Goal: Transaction & Acquisition: Purchase product/service

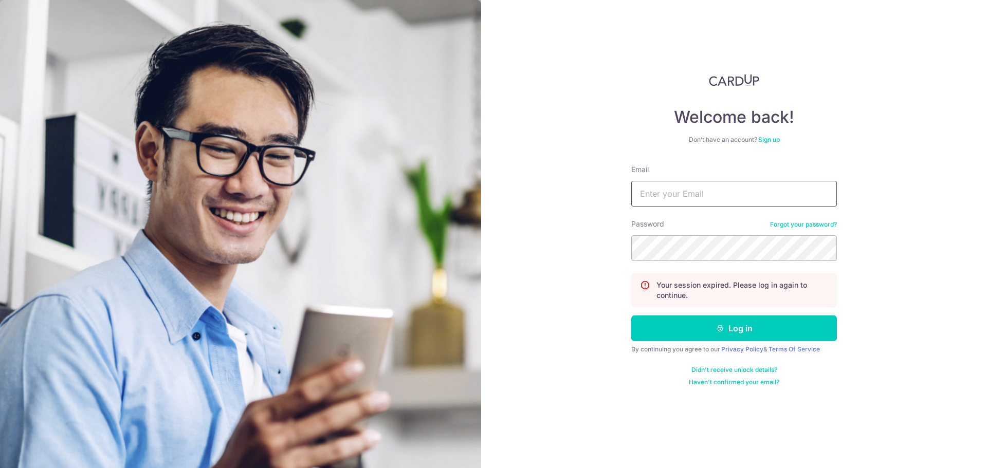
click at [681, 201] on input "Email" at bounding box center [734, 194] width 206 height 26
type input "muhd.sallehudin29@gmail.com"
click at [631, 316] on button "Log in" at bounding box center [734, 329] width 206 height 26
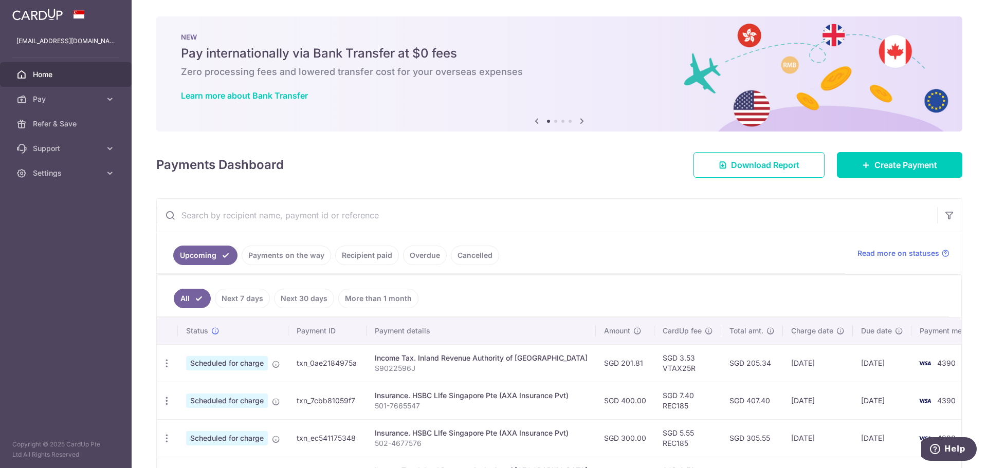
click at [373, 263] on link "Recipient paid" at bounding box center [367, 256] width 64 height 20
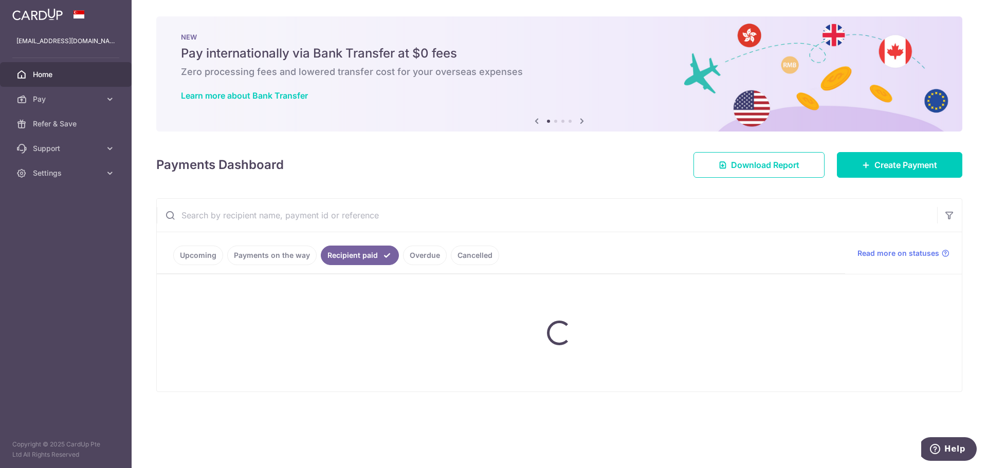
click at [284, 211] on input "text" at bounding box center [547, 215] width 780 height 33
type input "concrid"
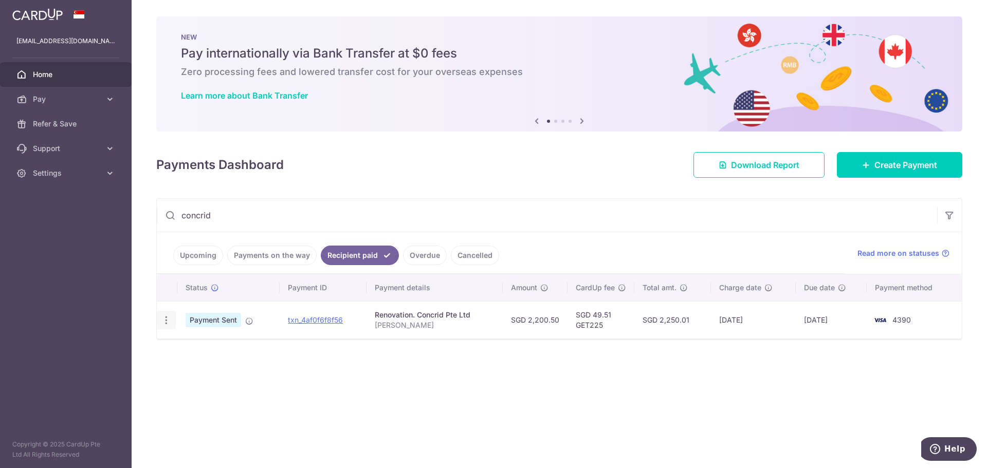
click at [165, 323] on icon "button" at bounding box center [166, 320] width 11 height 11
click at [164, 323] on icon "button" at bounding box center [166, 320] width 11 height 11
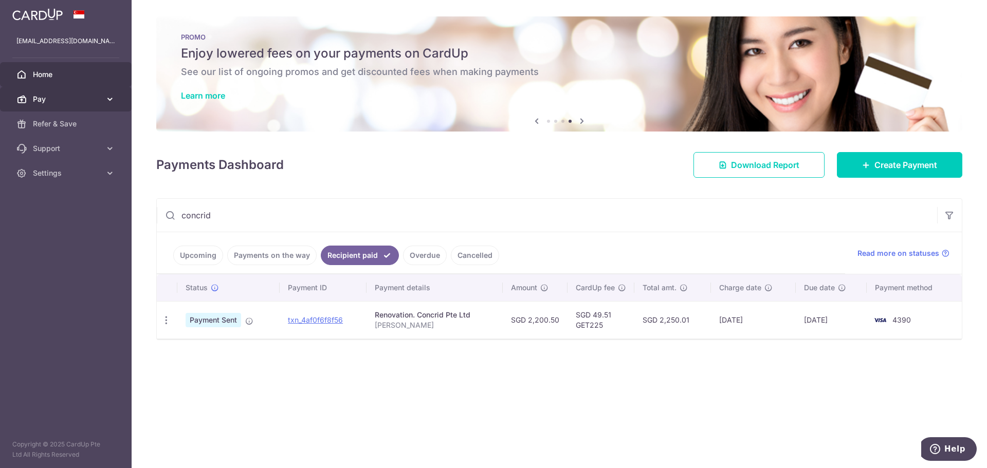
click at [62, 98] on span "Pay" at bounding box center [67, 99] width 68 height 10
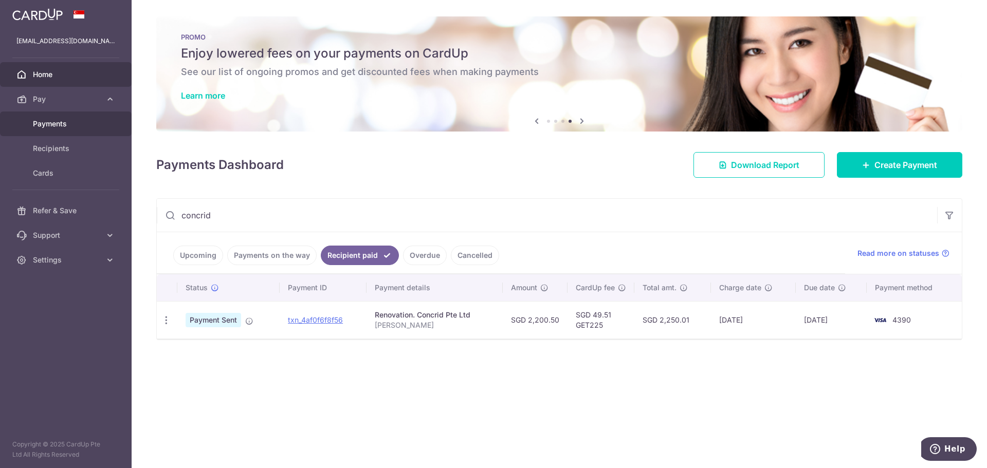
click at [76, 124] on span "Payments" at bounding box center [67, 124] width 68 height 10
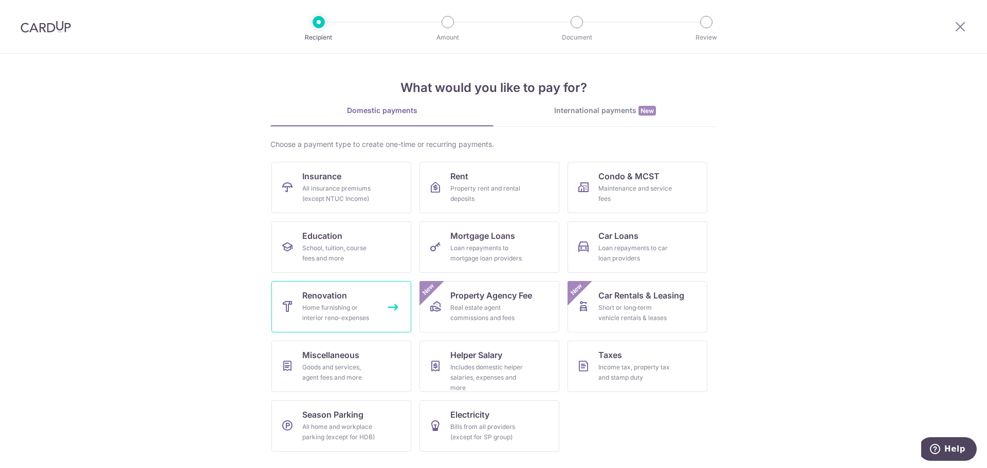
click at [349, 293] on link "Renovation Home furnishing or interior reno-expenses" at bounding box center [341, 306] width 140 height 51
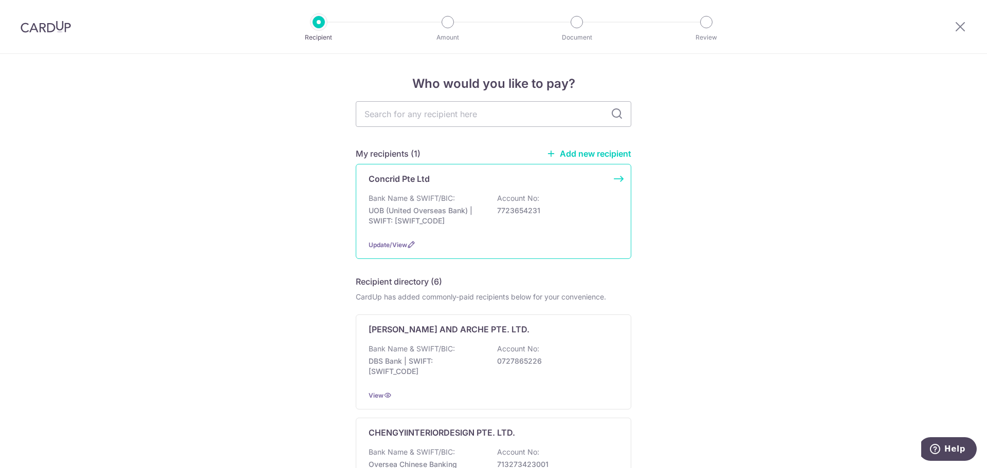
click at [397, 208] on p "UOB (United Overseas Bank) | SWIFT: [SWIFT_CODE]" at bounding box center [426, 216] width 115 height 21
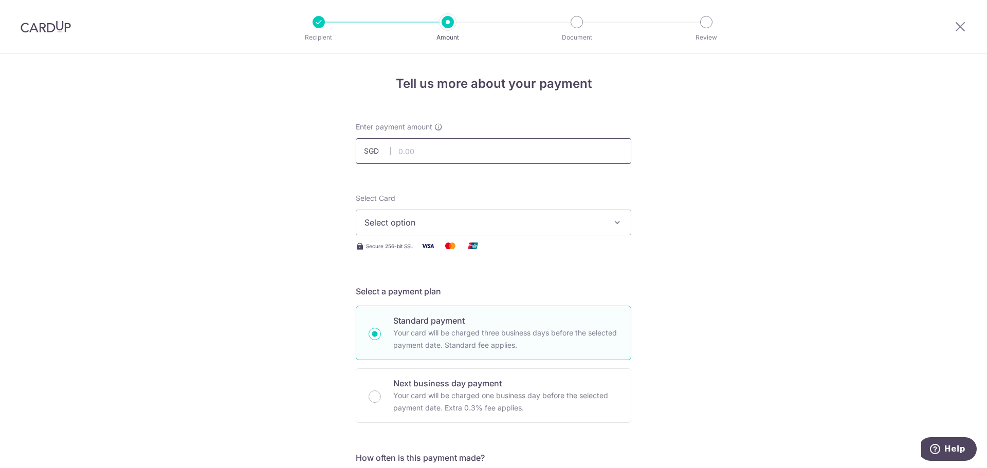
click at [452, 159] on input "text" at bounding box center [494, 151] width 276 height 26
type input "19,799.10"
click at [369, 221] on span "Select option" at bounding box center [484, 222] width 240 height 12
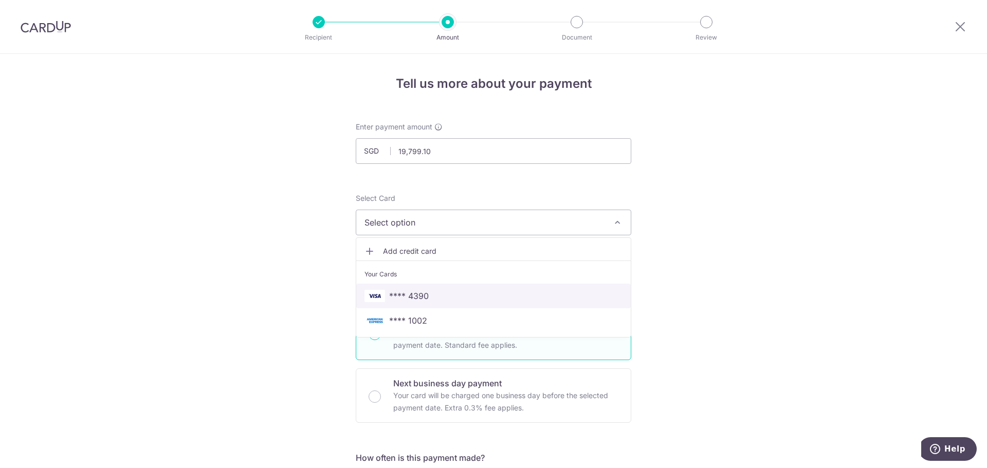
click at [394, 300] on span "**** 4390" at bounding box center [409, 296] width 40 height 12
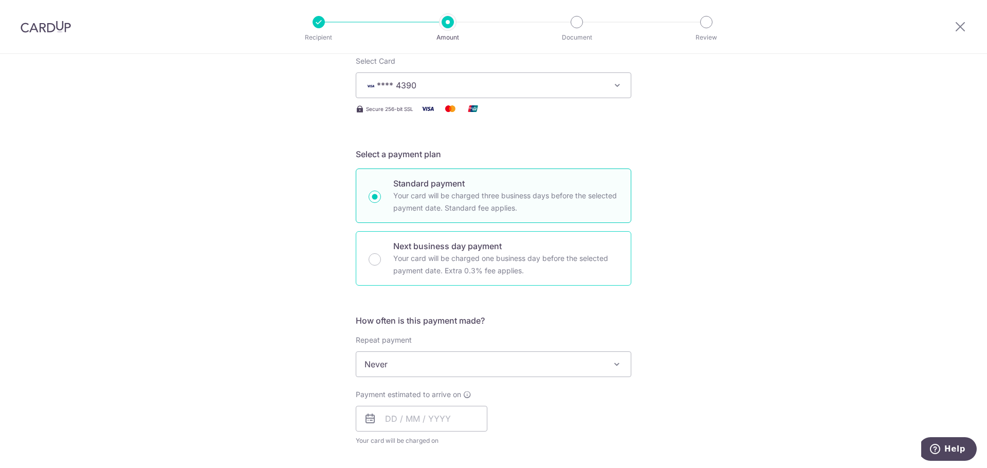
scroll to position [154, 0]
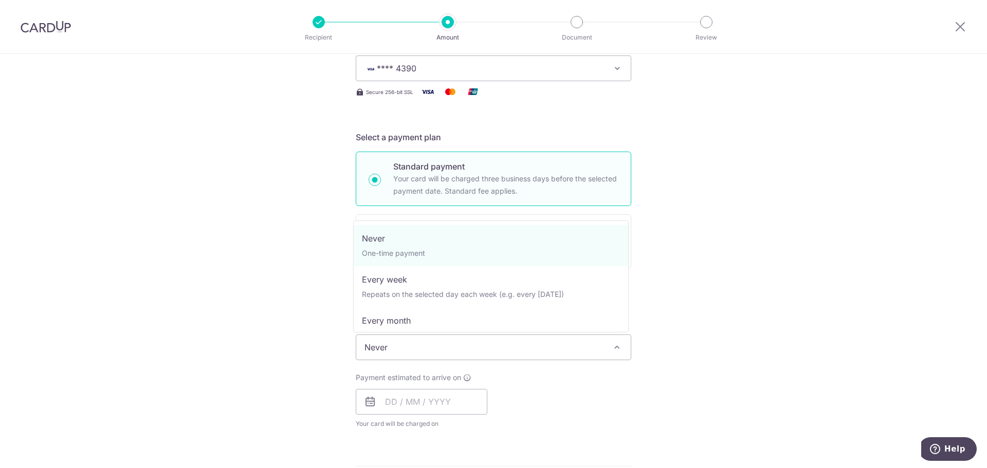
click at [393, 342] on span "Never" at bounding box center [493, 347] width 275 height 25
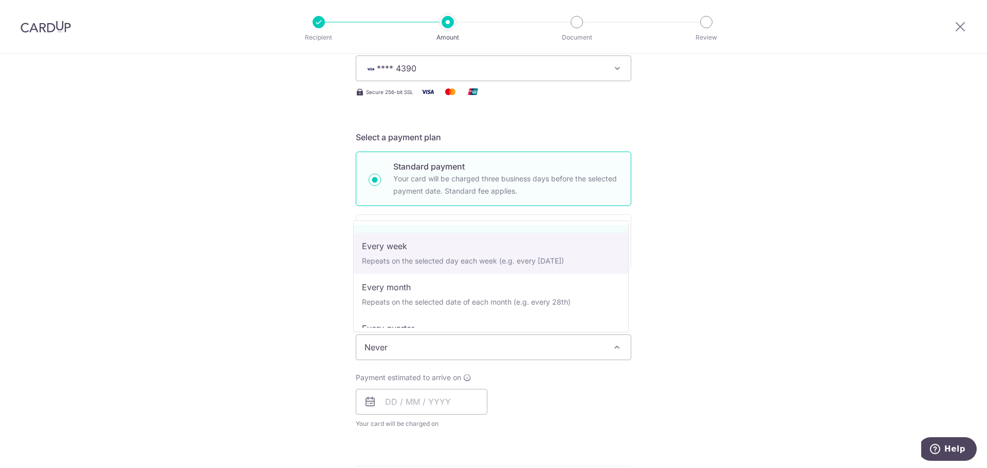
scroll to position [51, 0]
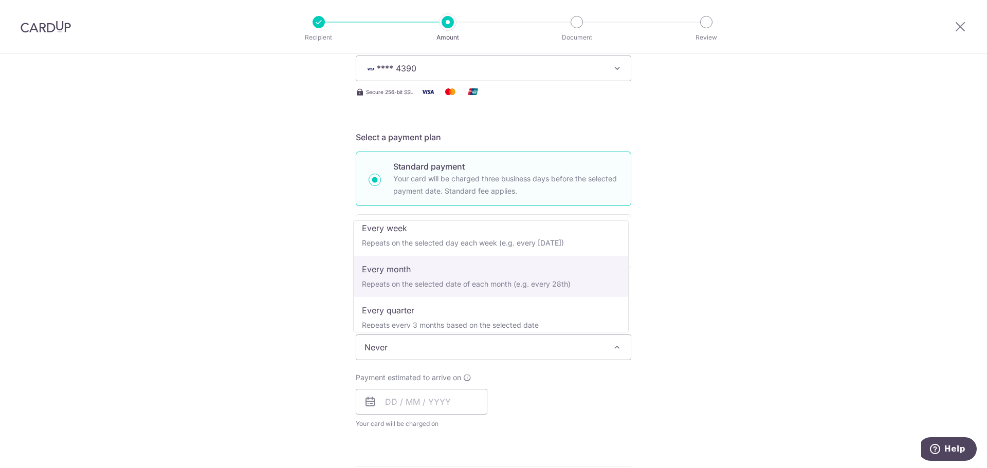
select select "3"
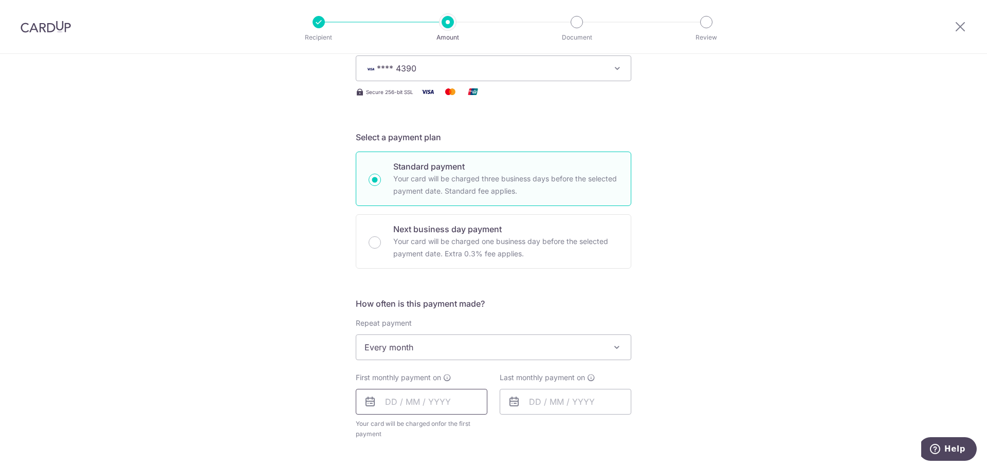
click at [424, 400] on input "text" at bounding box center [422, 402] width 132 height 26
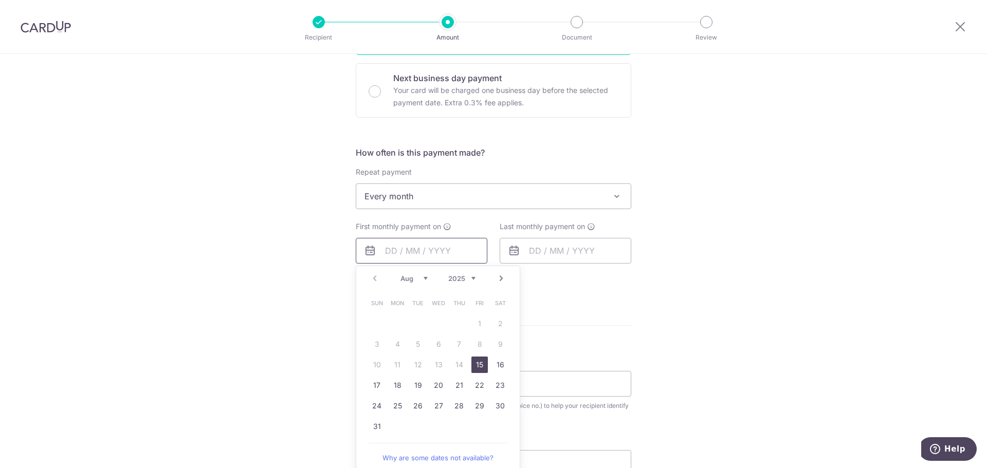
scroll to position [308, 0]
click at [478, 364] on link "15" at bounding box center [479, 362] width 16 height 16
type input "15/08/2025"
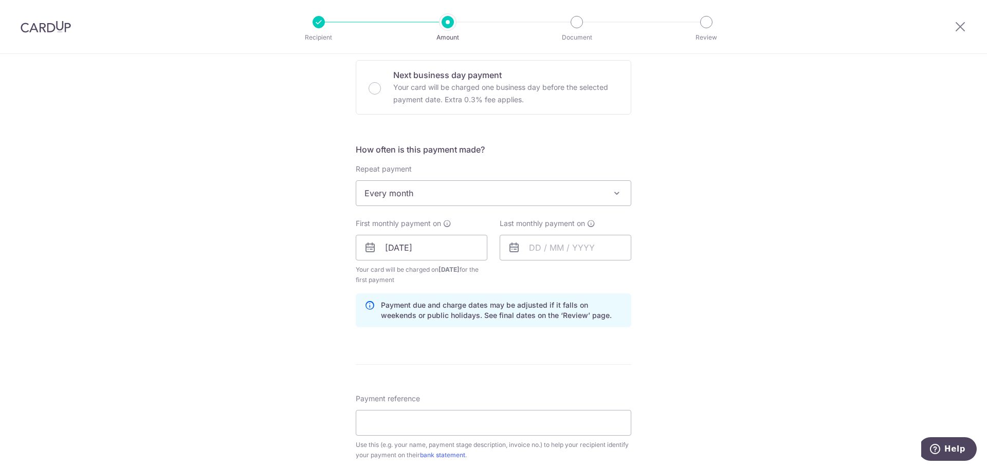
click at [412, 200] on span "Every month" at bounding box center [493, 193] width 275 height 25
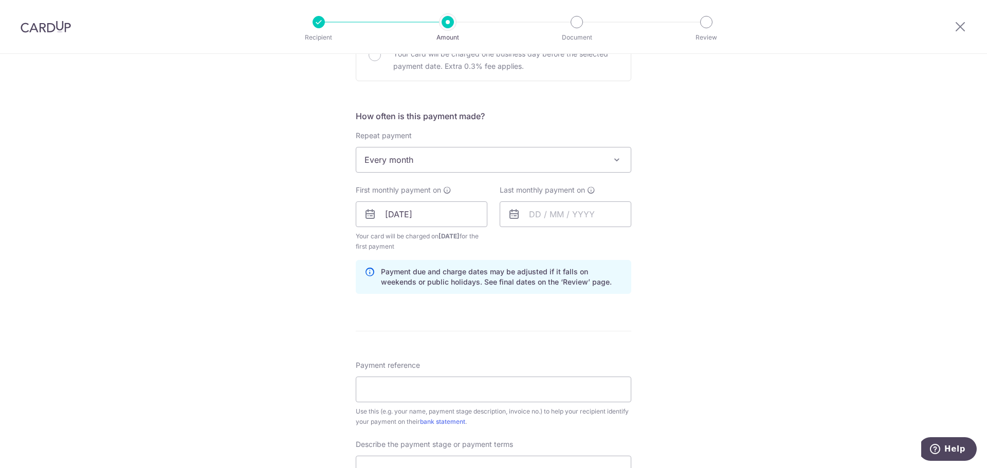
scroll to position [360, 0]
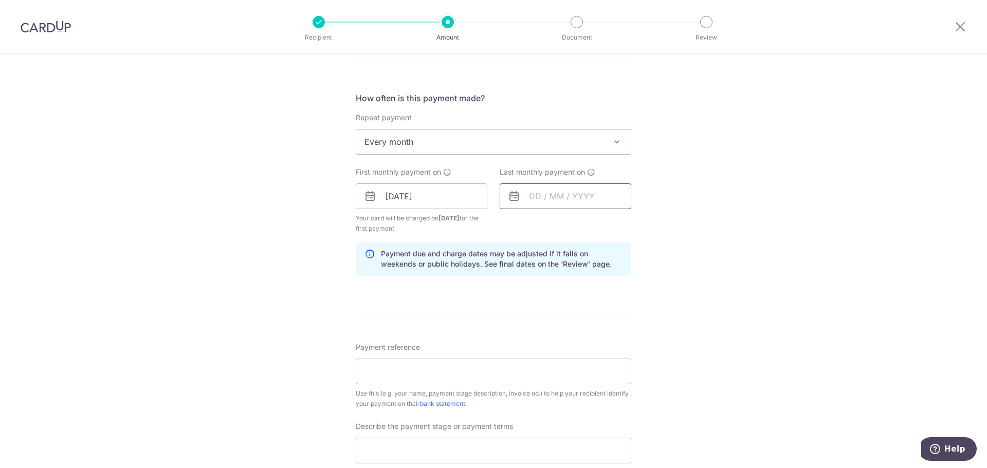
click at [549, 193] on input "text" at bounding box center [566, 197] width 132 height 26
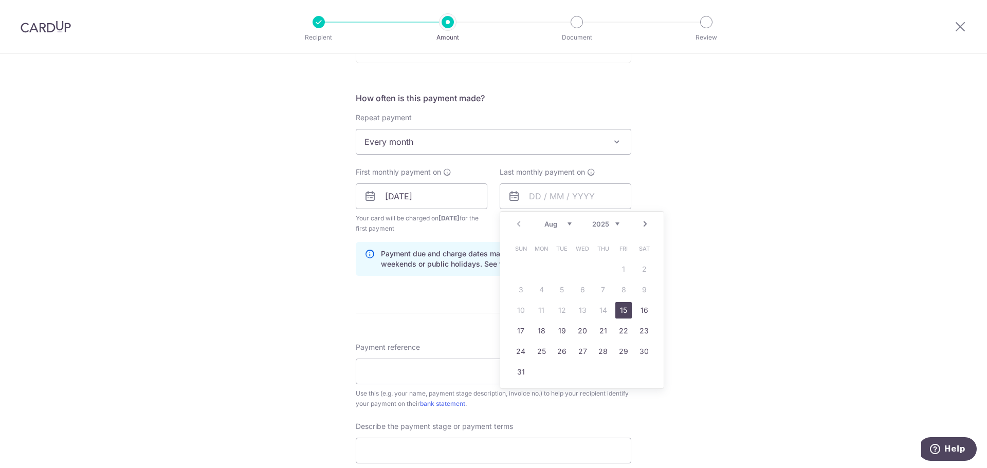
click at [644, 225] on link "Next" at bounding box center [645, 224] width 12 height 12
click at [536, 316] on link "15" at bounding box center [541, 310] width 16 height 16
type input "15/09/2025"
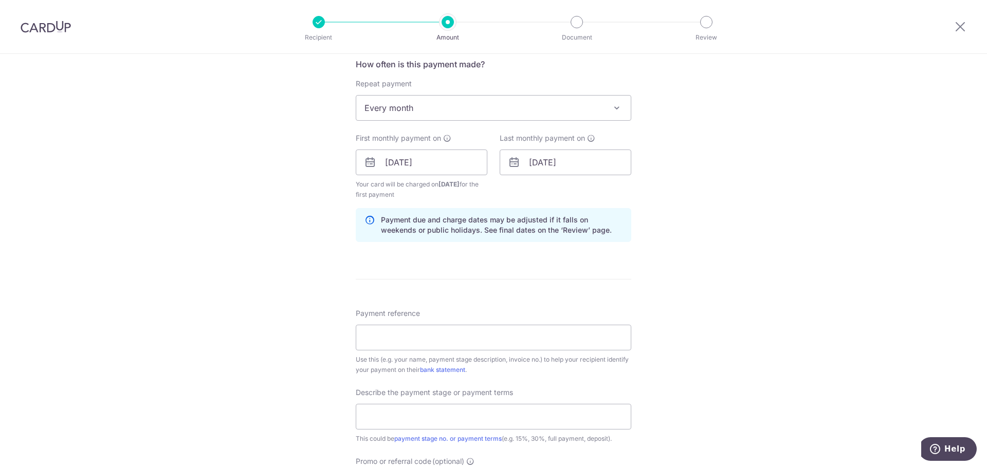
scroll to position [411, 0]
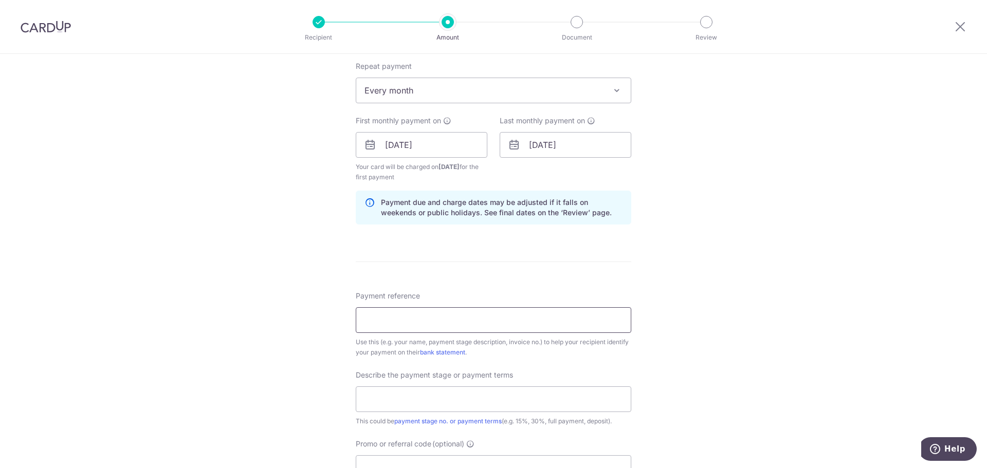
click at [475, 324] on input "Payment reference" at bounding box center [494, 320] width 276 height 26
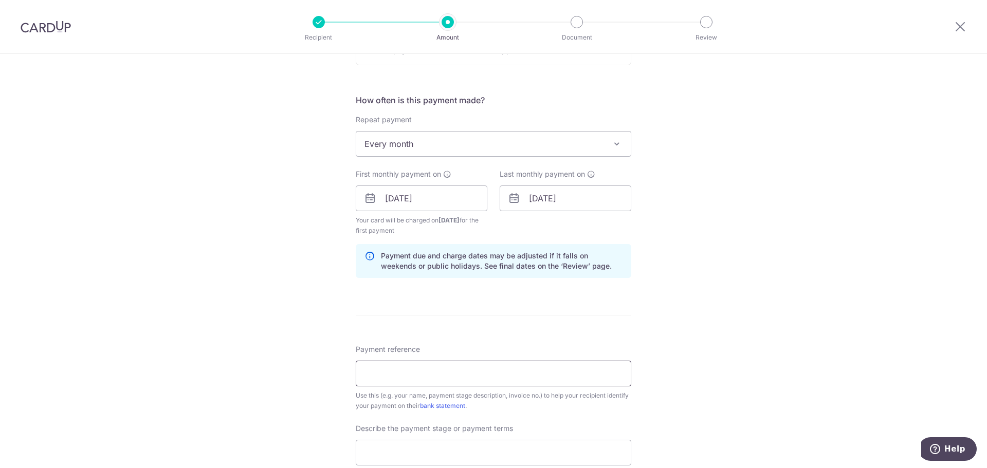
scroll to position [360, 0]
click at [393, 373] on input "Payment reference" at bounding box center [494, 372] width 276 height 26
paste input "3HOME25R"
type input "3HOME25R"
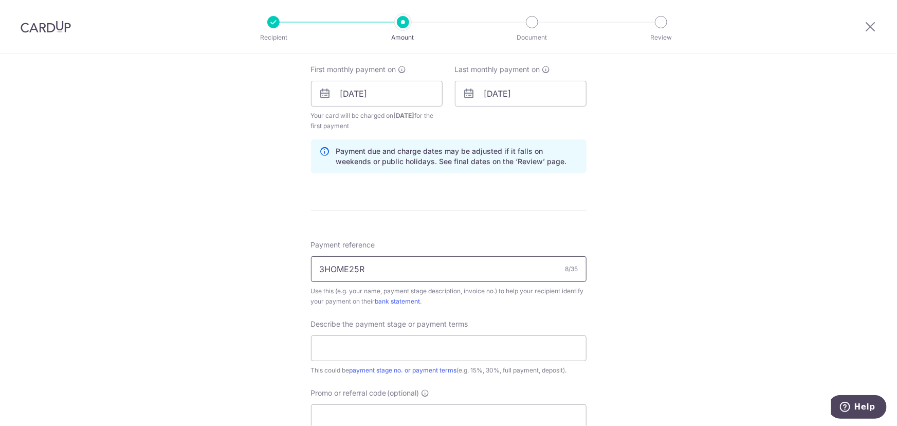
scroll to position [463, 0]
click at [349, 264] on input "Salleh & Shihui" at bounding box center [449, 269] width 276 height 26
type input "Salleh Shihui"
click at [366, 342] on input "text" at bounding box center [449, 348] width 276 height 26
click at [355, 345] on input "text" at bounding box center [449, 348] width 276 height 26
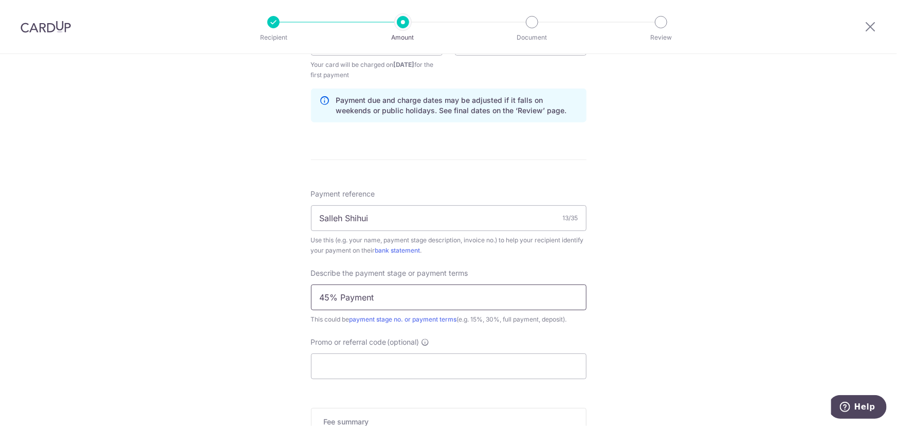
scroll to position [556, 0]
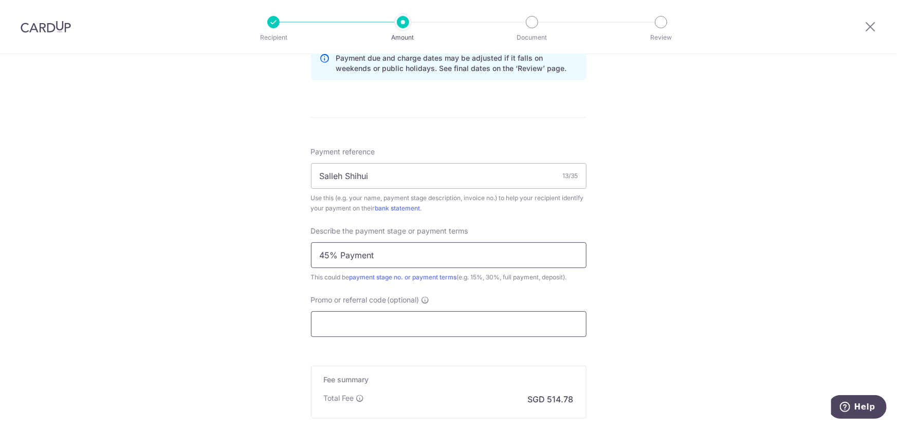
type input "45% Payment"
click at [352, 326] on input "Promo or referral code (optional)" at bounding box center [449, 324] width 276 height 26
paste input "3HOME25R"
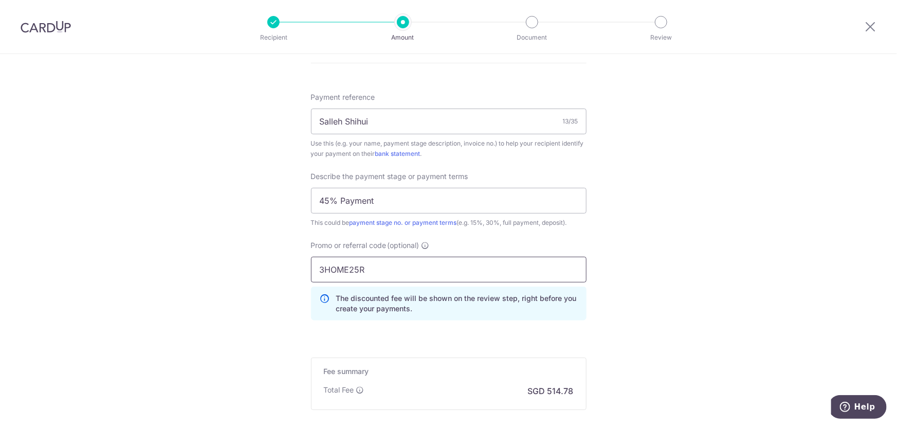
scroll to position [725, 0]
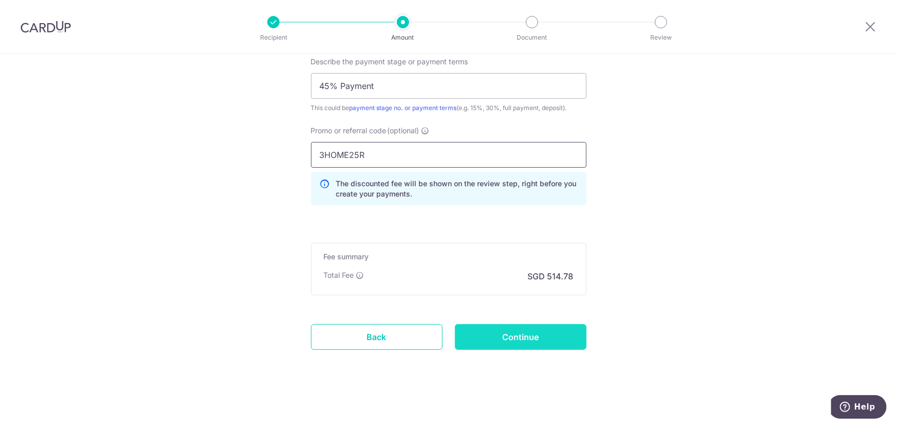
type input "3HOME25R"
click at [532, 342] on input "Continue" at bounding box center [521, 337] width 132 height 26
type input "Create Schedule"
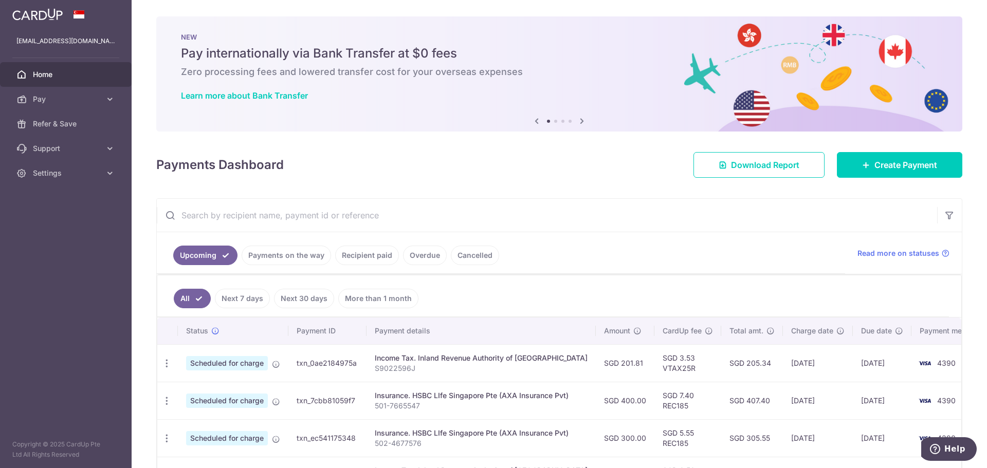
click at [346, 221] on input "text" at bounding box center [547, 215] width 780 height 33
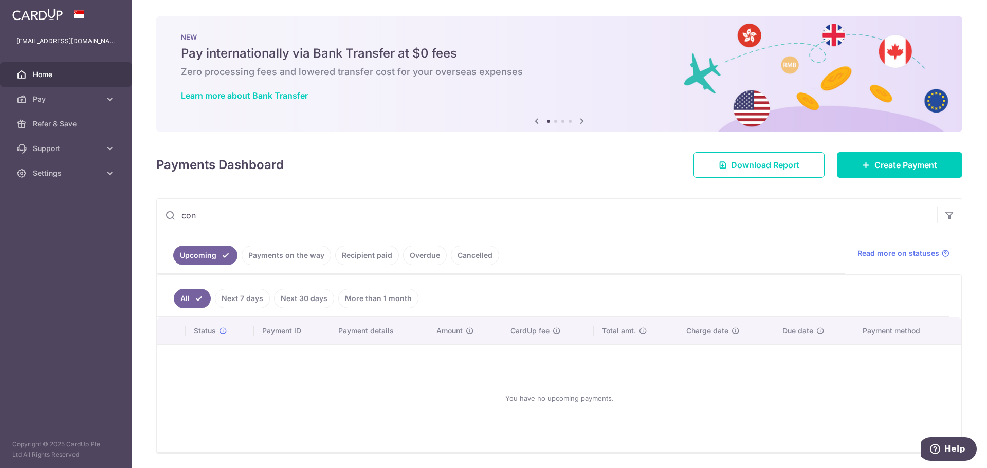
type input "con"
click at [346, 256] on link "Recipient paid" at bounding box center [367, 256] width 64 height 20
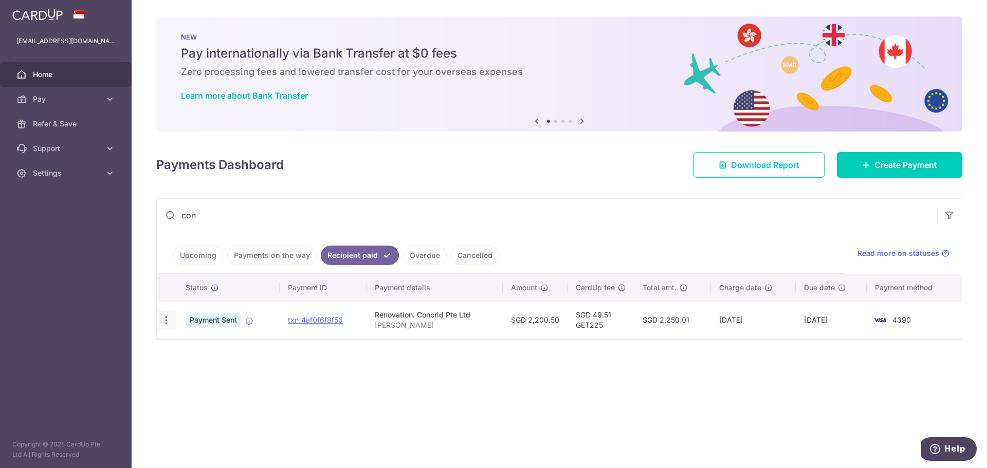
click at [163, 325] on icon "button" at bounding box center [166, 320] width 11 height 11
drag, startPoint x: 434, startPoint y: 327, endPoint x: 370, endPoint y: 328, distance: 63.8
click at [370, 328] on td "Renovation. Concrid Pte Ltd Salleh Shi Hui" at bounding box center [435, 320] width 136 height 38
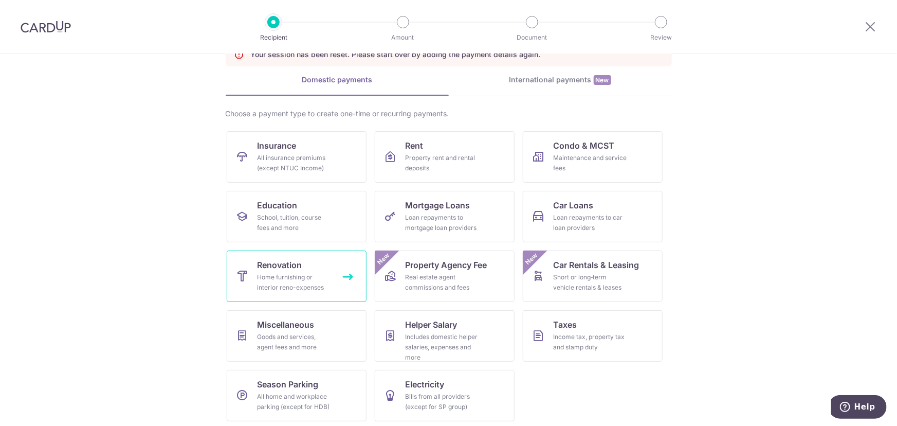
scroll to position [65, 0]
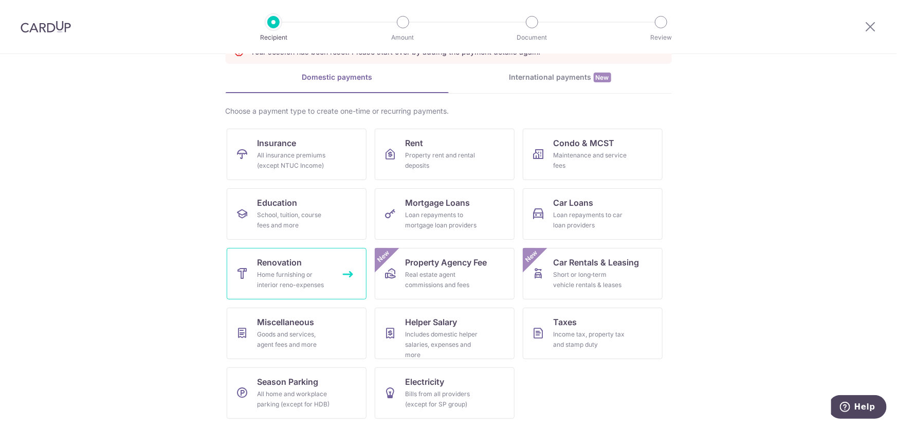
click at [285, 257] on span "Renovation" at bounding box center [280, 262] width 45 height 12
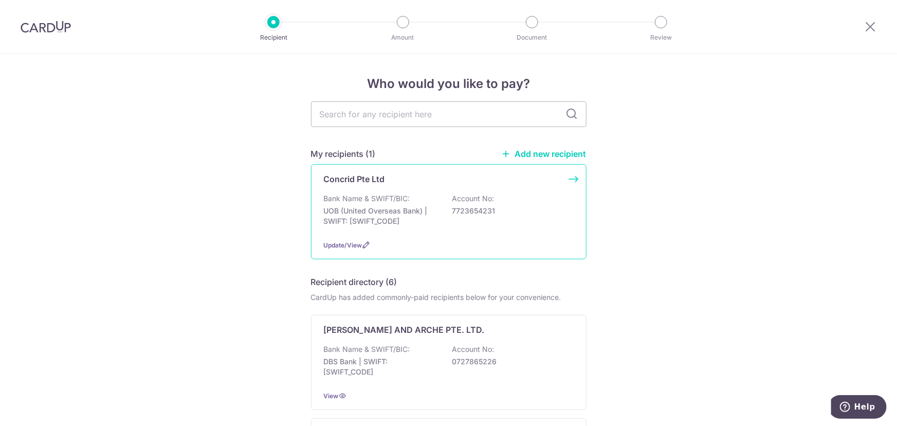
click at [349, 194] on p "Bank Name & SWIFT/BIC:" at bounding box center [367, 198] width 86 height 10
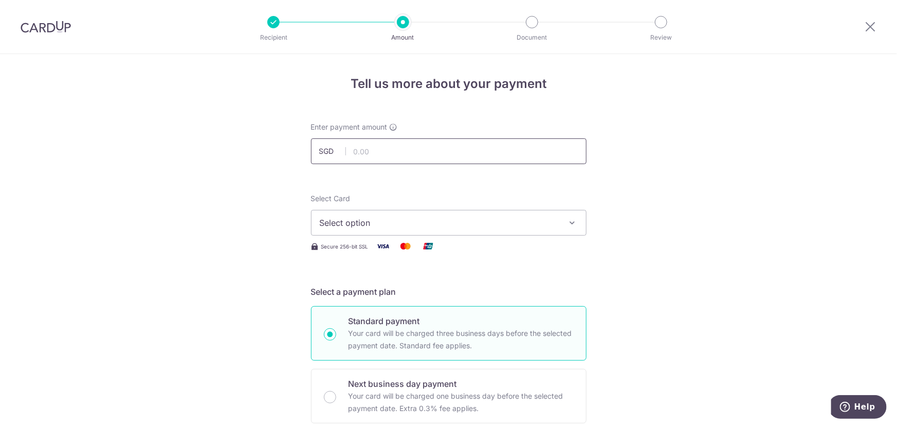
click at [397, 151] on input "text" at bounding box center [449, 151] width 276 height 26
type input "19,799.10"
click at [335, 224] on span "Select option" at bounding box center [440, 222] width 240 height 12
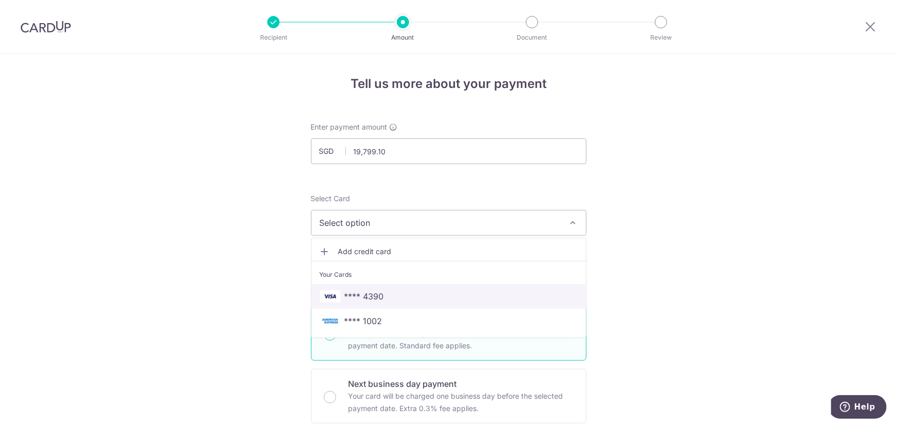
click at [350, 299] on span "**** 4390" at bounding box center [364, 296] width 40 height 12
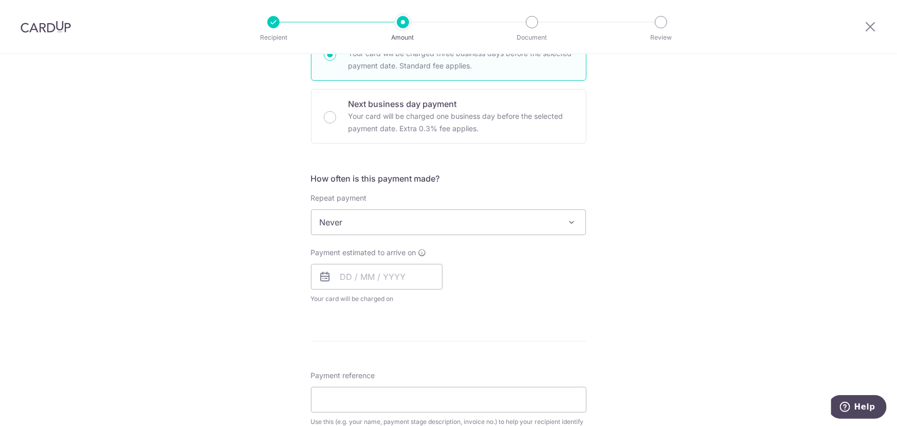
scroll to position [280, 0]
click at [339, 223] on span "Never" at bounding box center [449, 221] width 275 height 25
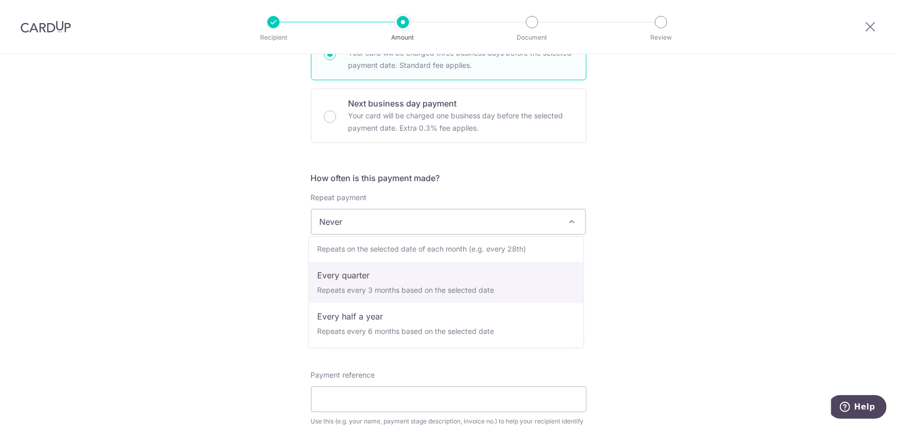
scroll to position [9, 0]
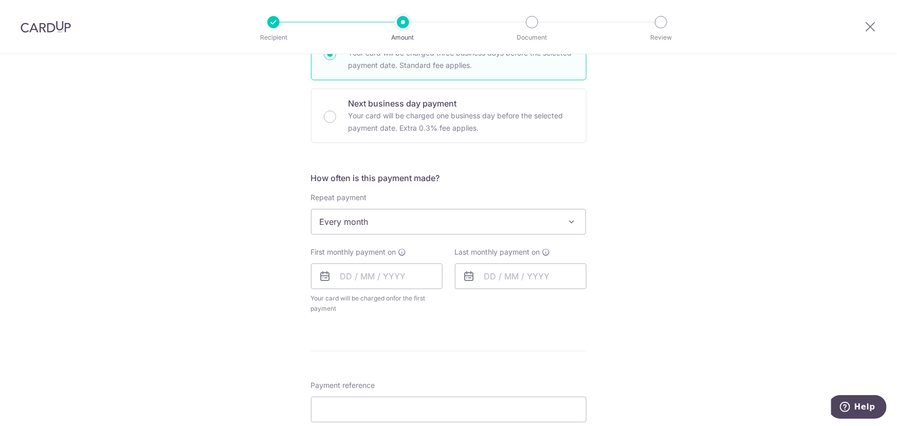
select select "3"
click at [349, 278] on input "text" at bounding box center [377, 276] width 132 height 26
click at [430, 392] on link "15" at bounding box center [435, 390] width 16 height 16
type input "[DATE]"
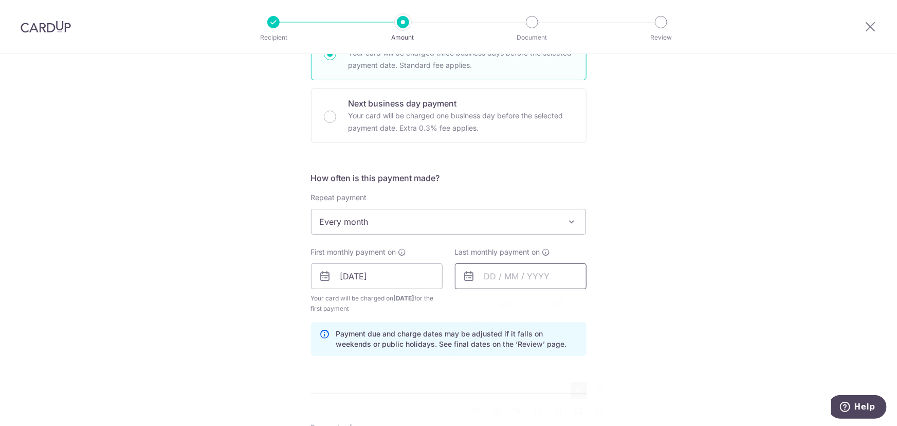
click at [500, 283] on input "text" at bounding box center [521, 276] width 132 height 26
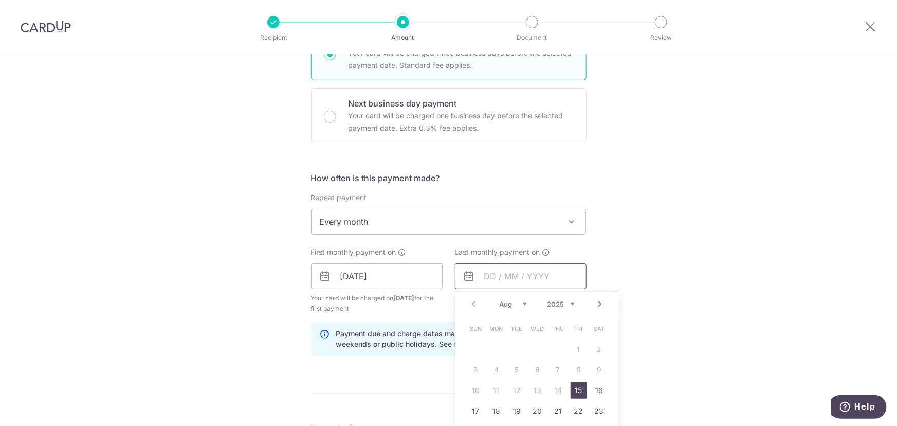
scroll to position [327, 0]
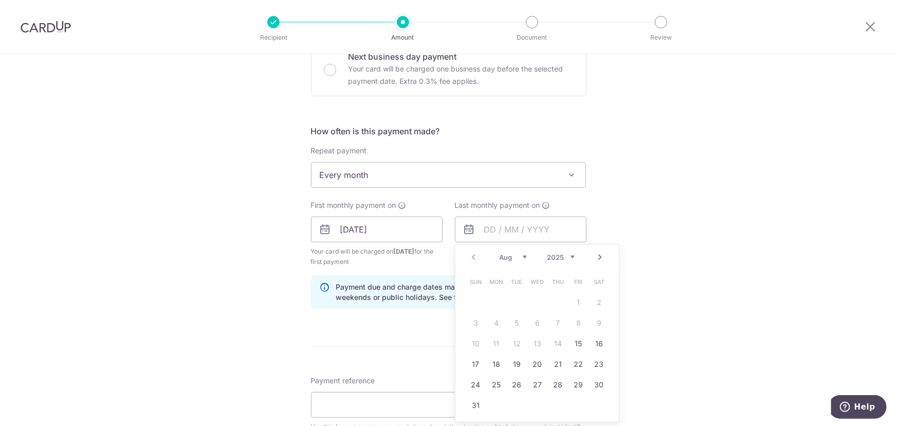
click at [597, 262] on link "Next" at bounding box center [600, 257] width 12 height 12
click at [489, 344] on link "15" at bounding box center [496, 343] width 16 height 16
type input "[DATE]"
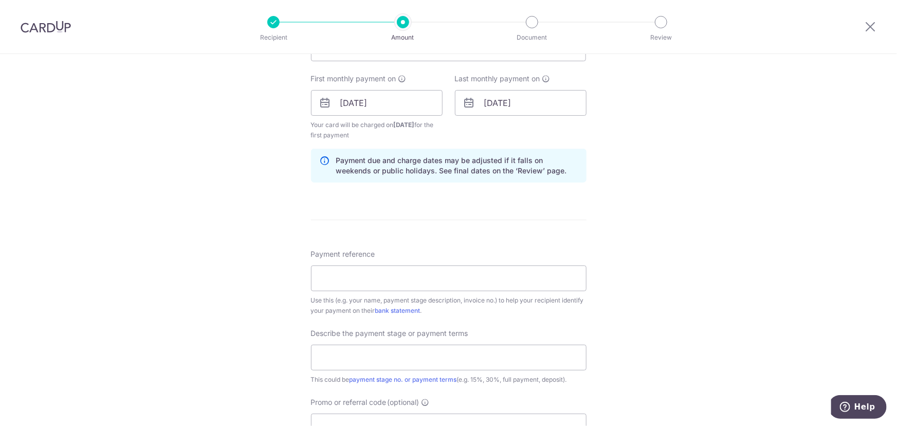
scroll to position [467, 0]
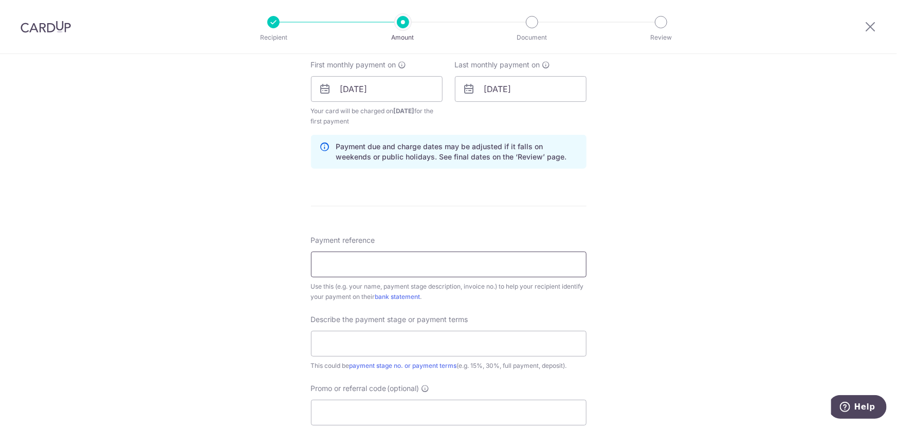
click at [338, 263] on input "Payment reference" at bounding box center [449, 264] width 276 height 26
type input "Salleh Shihui"
click at [351, 345] on input "text" at bounding box center [449, 344] width 276 height 26
type input "45% Payment"
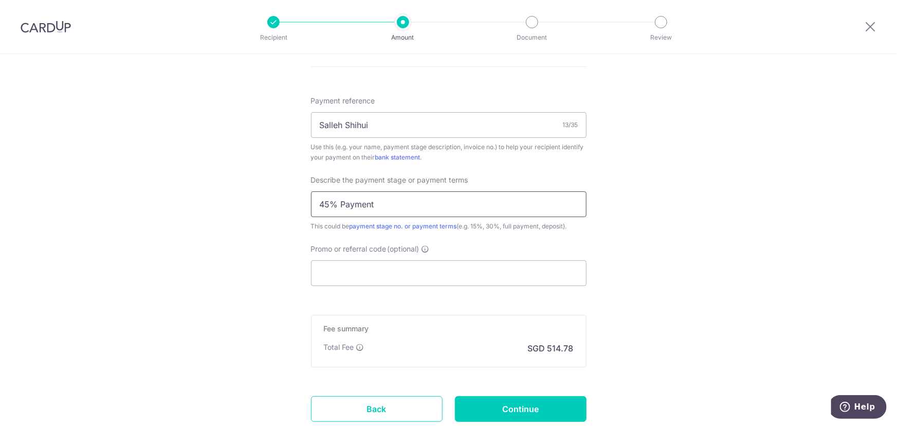
scroll to position [607, 0]
click at [345, 272] on input "Promo or referral code (optional)" at bounding box center [449, 273] width 276 height 26
paste input "3HOME25R"
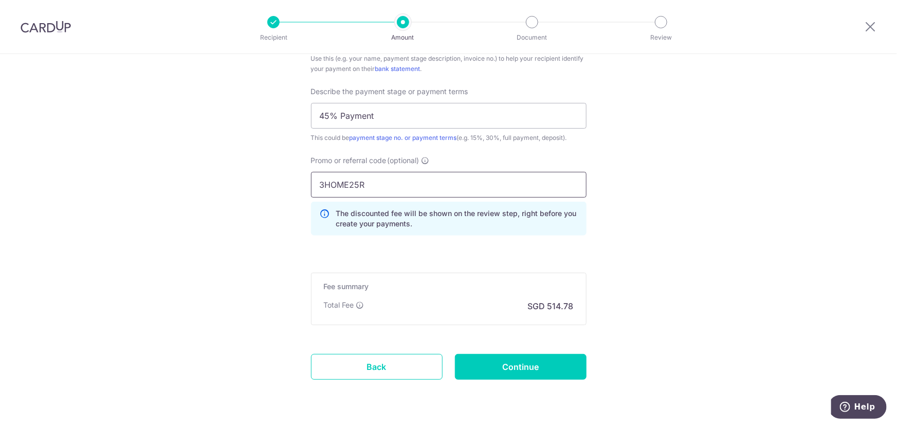
scroll to position [701, 0]
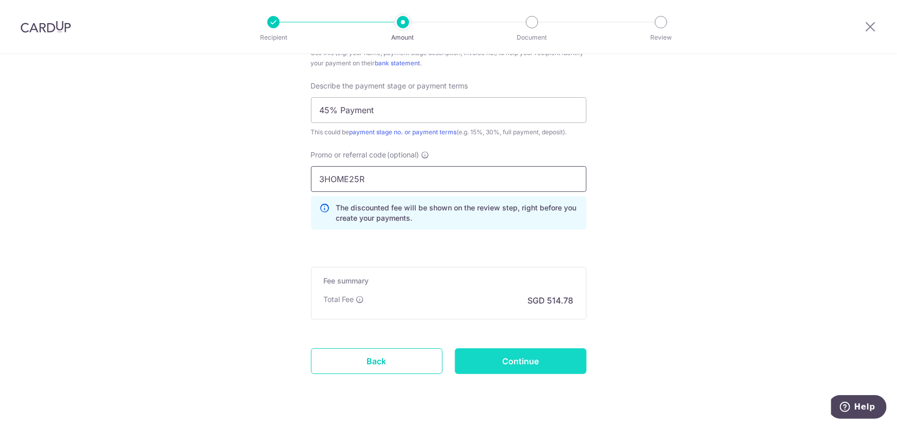
type input "3HOME25R"
click at [513, 358] on input "Continue" at bounding box center [521, 361] width 132 height 26
type input "Create Schedule"
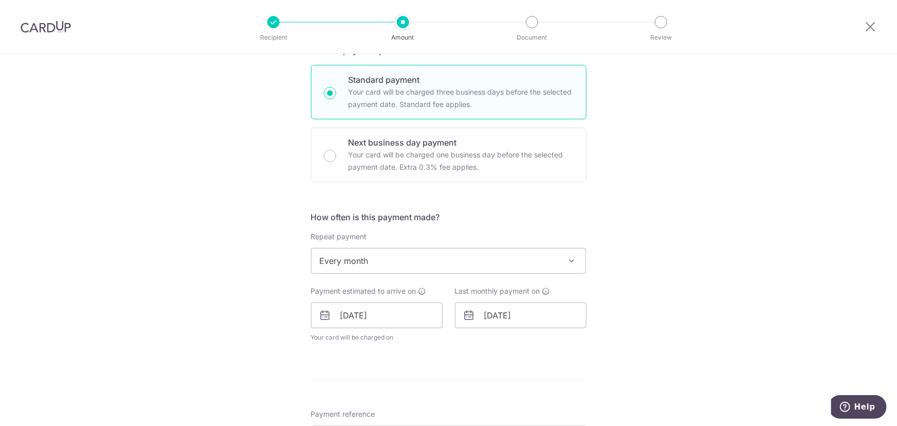
scroll to position [219, 0]
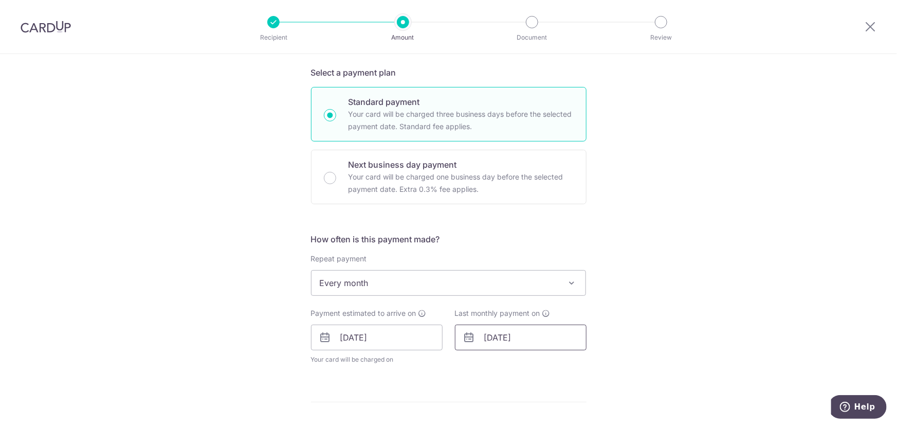
click at [561, 331] on input "15/09/2025" at bounding box center [521, 337] width 132 height 26
click at [598, 364] on link "Next" at bounding box center [600, 365] width 12 height 12
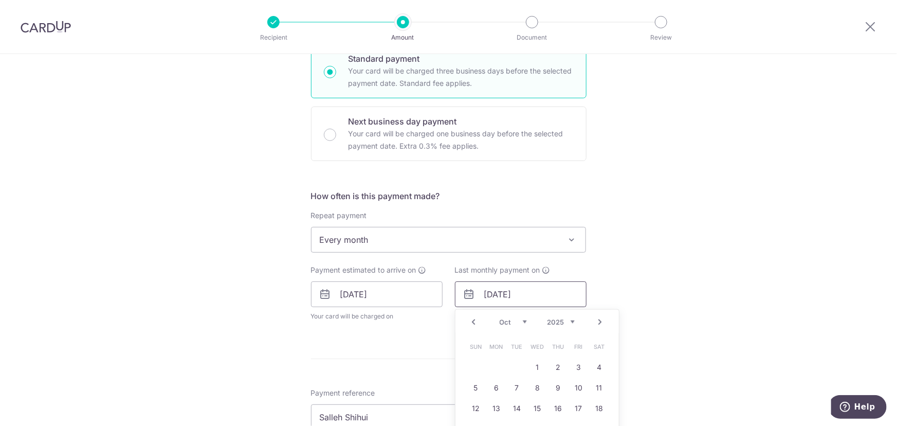
scroll to position [313, 0]
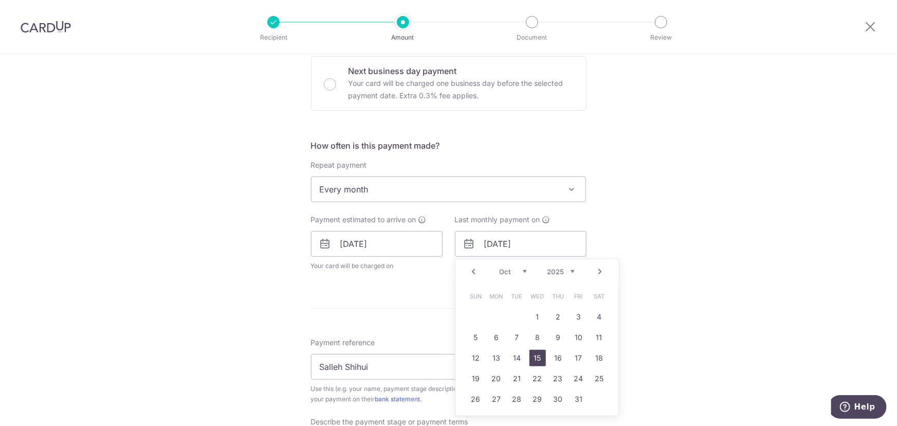
click at [533, 359] on link "15" at bounding box center [538, 358] width 16 height 16
type input "15/10/2025"
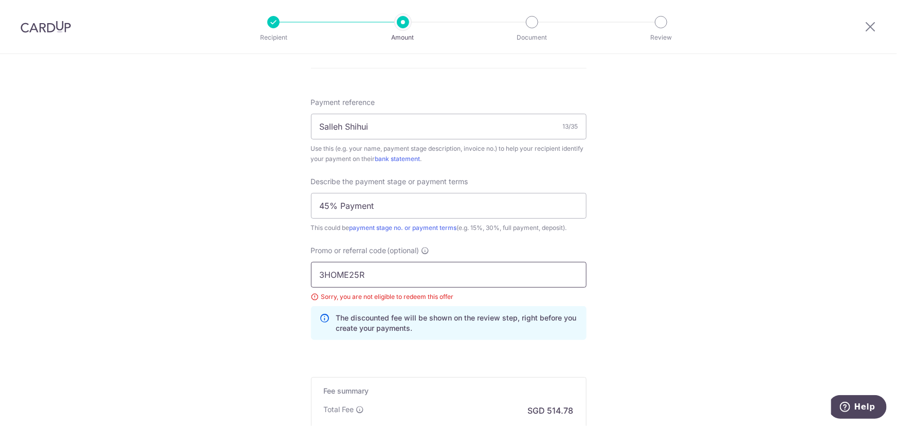
scroll to position [728, 0]
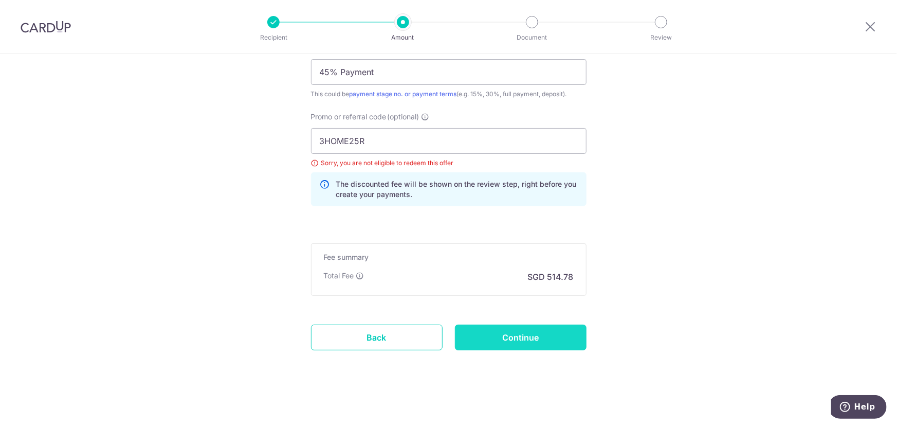
click at [505, 345] on input "Continue" at bounding box center [521, 337] width 132 height 26
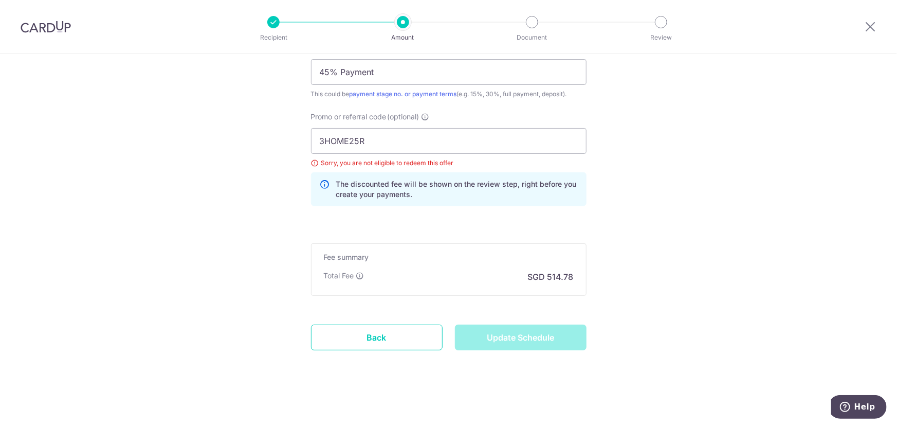
type input "Update Schedule"
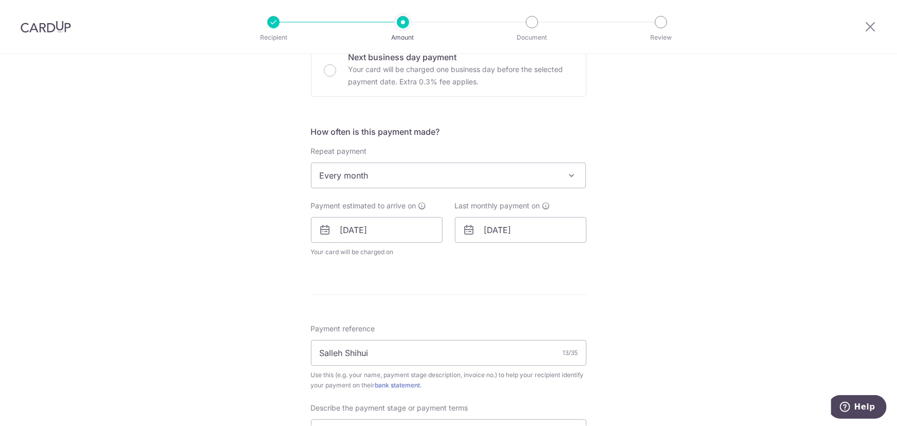
scroll to position [406, 0]
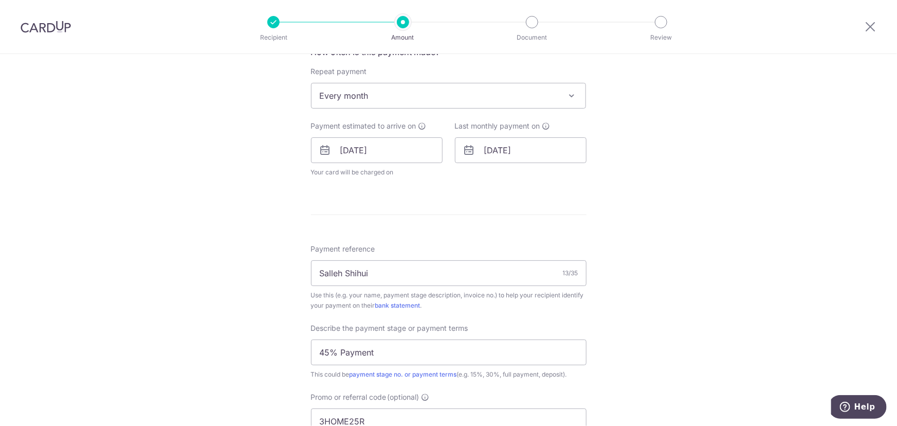
click at [347, 86] on span "Every month" at bounding box center [449, 95] width 275 height 25
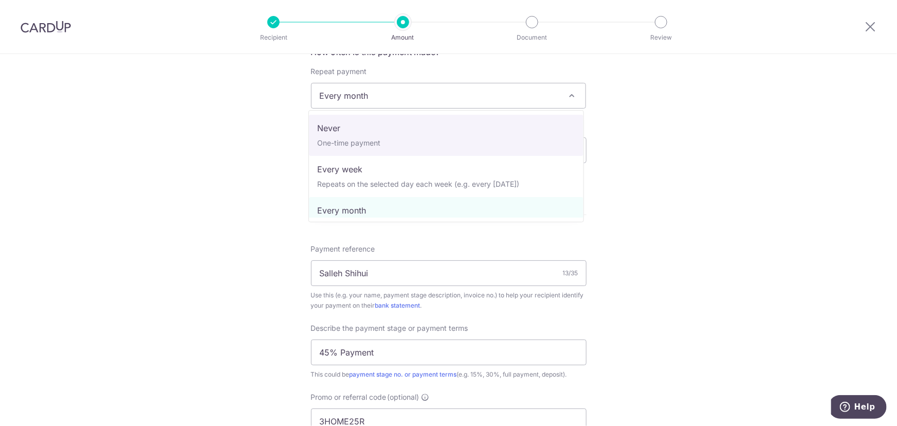
select select "1"
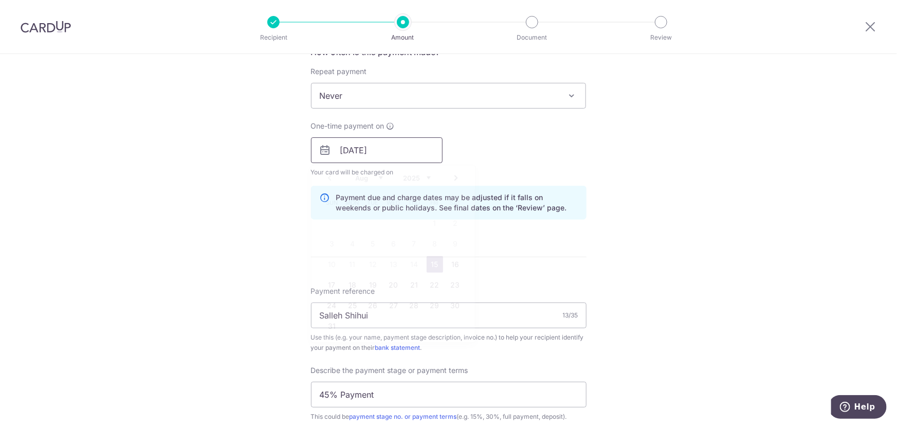
click at [391, 147] on input "[DATE]" at bounding box center [377, 150] width 132 height 26
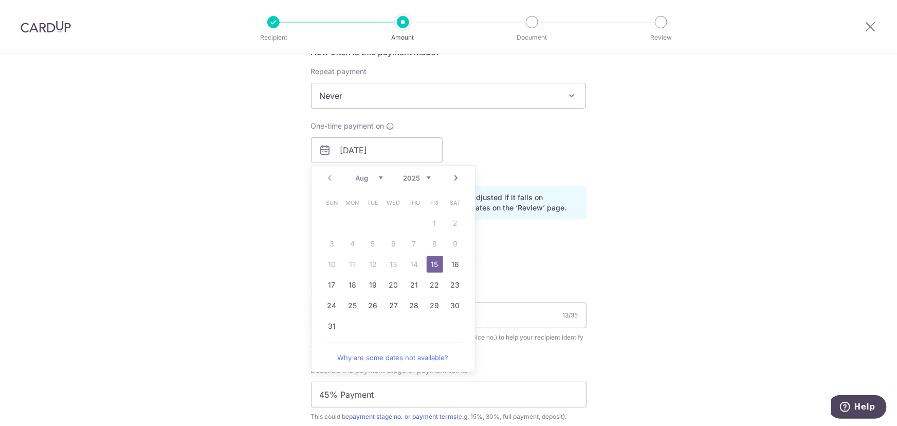
click at [434, 263] on link "15" at bounding box center [435, 264] width 16 height 16
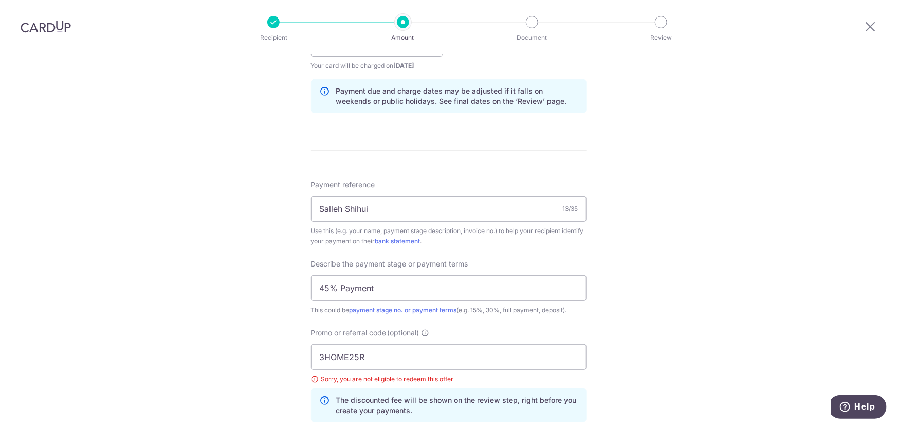
scroll to position [593, 0]
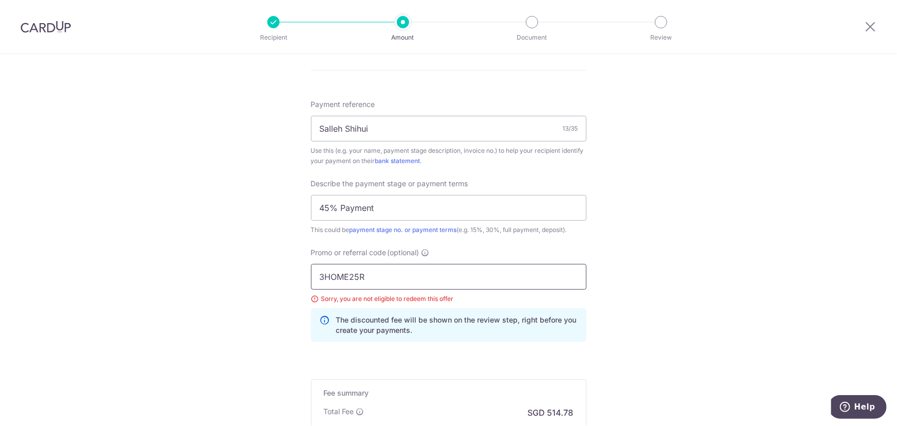
drag, startPoint x: 371, startPoint y: 272, endPoint x: 130, endPoint y: 213, distance: 248.1
click at [133, 217] on div "Tell us more about your payment Enter payment amount SGD 19,799.10 19799.10 Sel…" at bounding box center [448, 12] width 897 height 1102
type input "2"
type input "RENO25ONE"
click at [248, 267] on div "Tell us more about your payment Enter payment amount SGD 19,799.10 19799.10 Sel…" at bounding box center [448, 12] width 897 height 1102
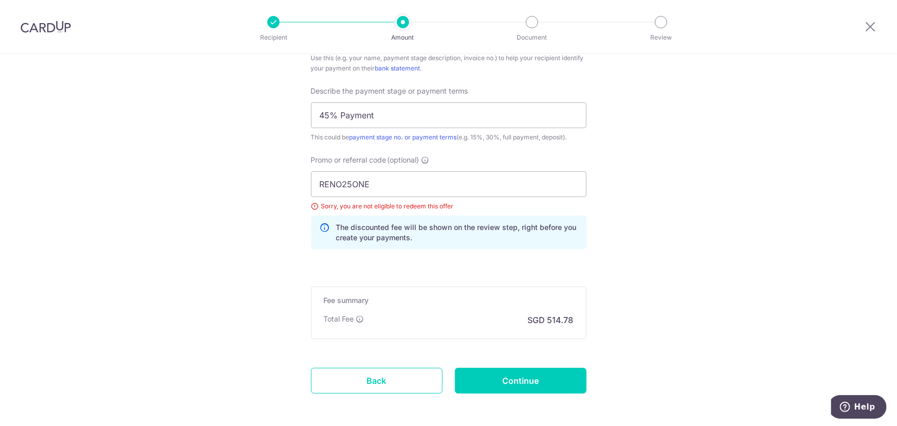
scroll to position [686, 0]
click at [503, 381] on input "Continue" at bounding box center [521, 380] width 132 height 26
type input "Update Schedule"
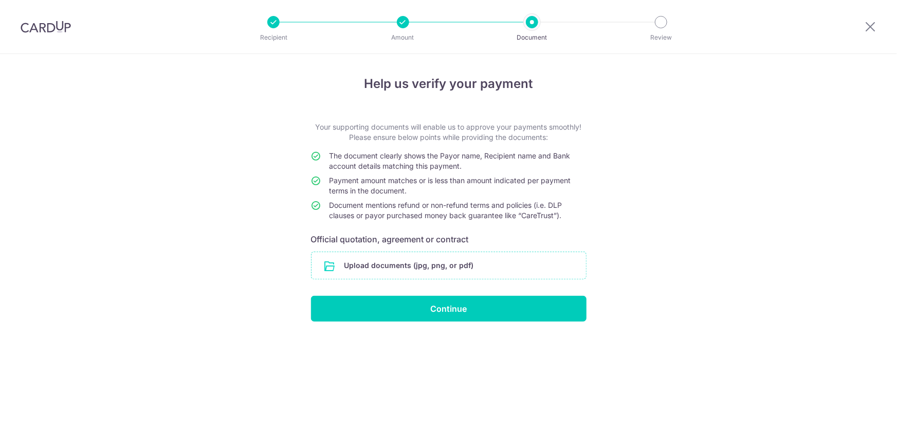
click at [350, 272] on input "file" at bounding box center [449, 265] width 275 height 27
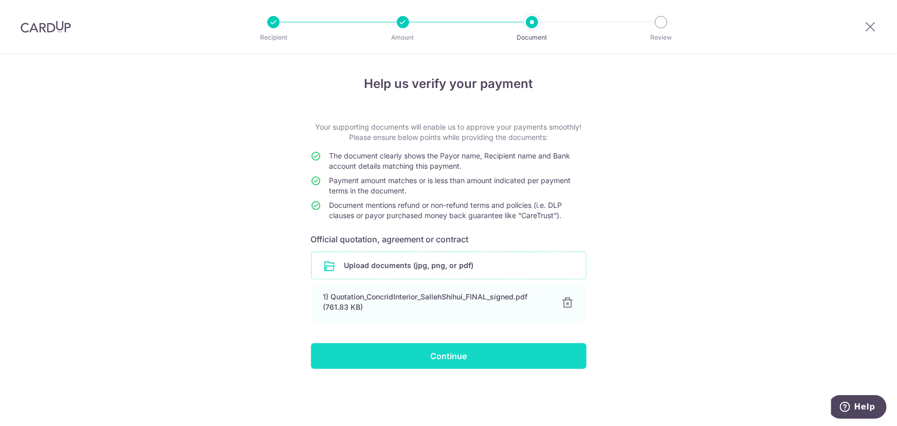
click at [386, 354] on input "Continue" at bounding box center [449, 356] width 276 height 26
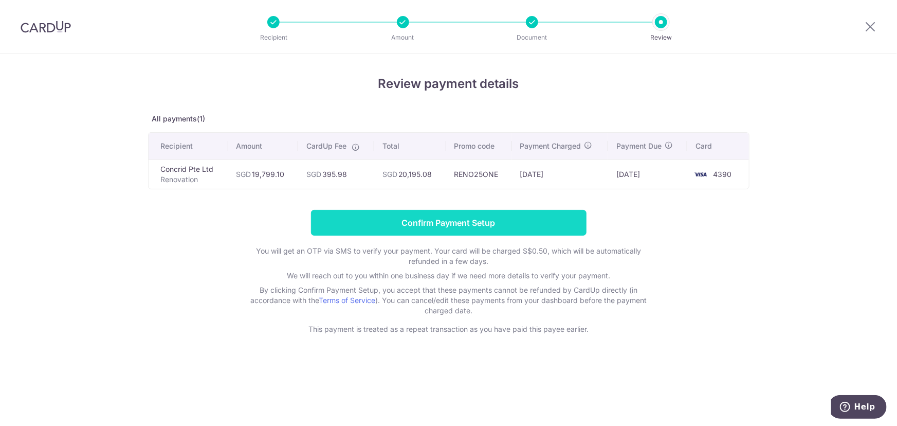
click at [423, 218] on input "Confirm Payment Setup" at bounding box center [449, 223] width 276 height 26
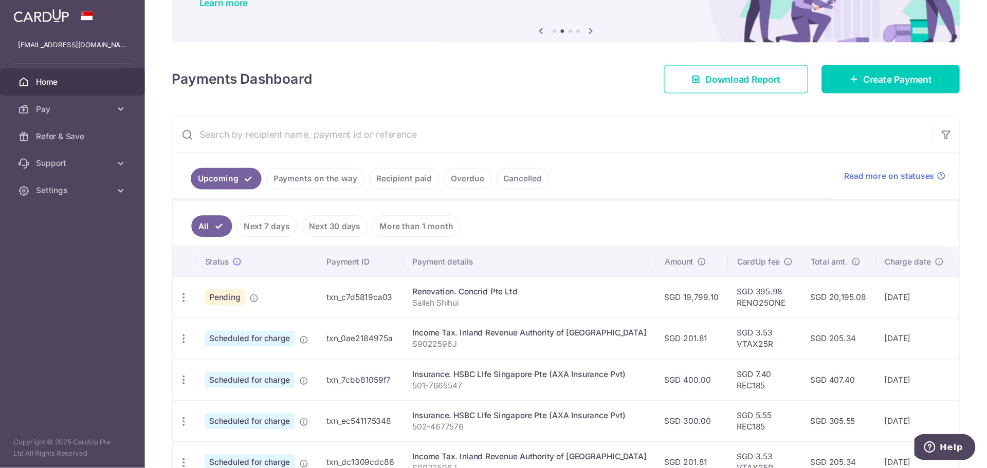
scroll to position [94, 0]
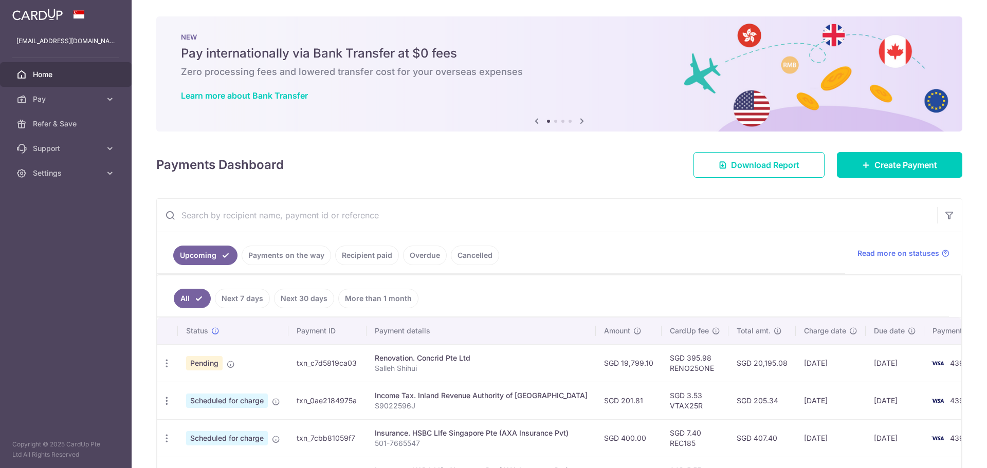
click at [167, 352] on td "Update payment Cancel payment" at bounding box center [167, 363] width 21 height 38
click at [167, 361] on icon "button" at bounding box center [166, 363] width 11 height 11
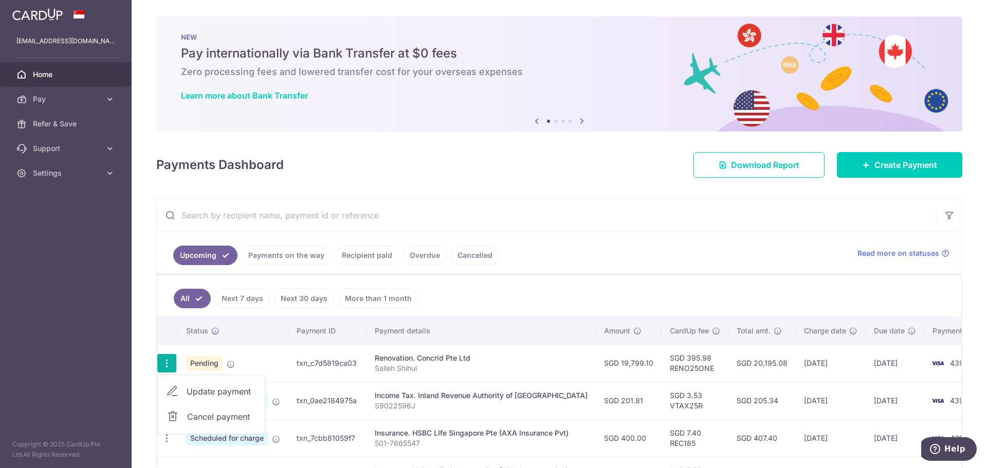
click at [163, 362] on icon "button" at bounding box center [166, 363] width 11 height 11
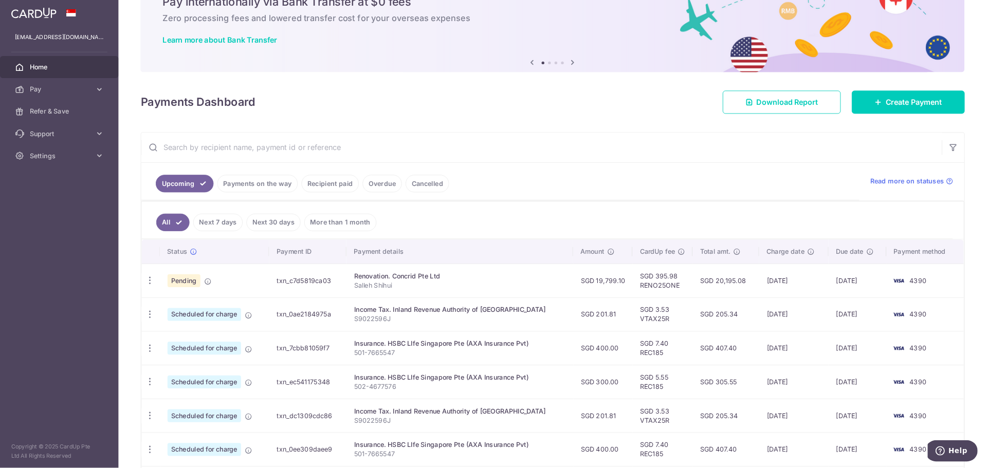
scroll to position [51, 0]
